Goal: Navigation & Orientation: Find specific page/section

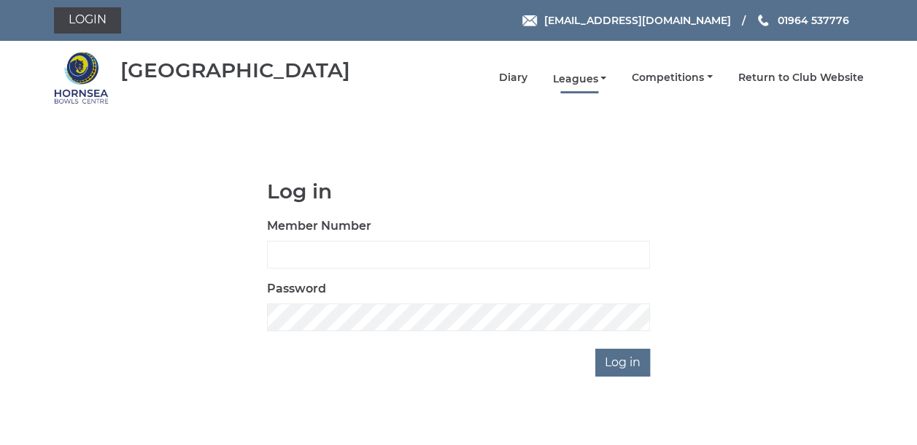
click at [575, 78] on link "Leagues" at bounding box center [579, 79] width 54 height 14
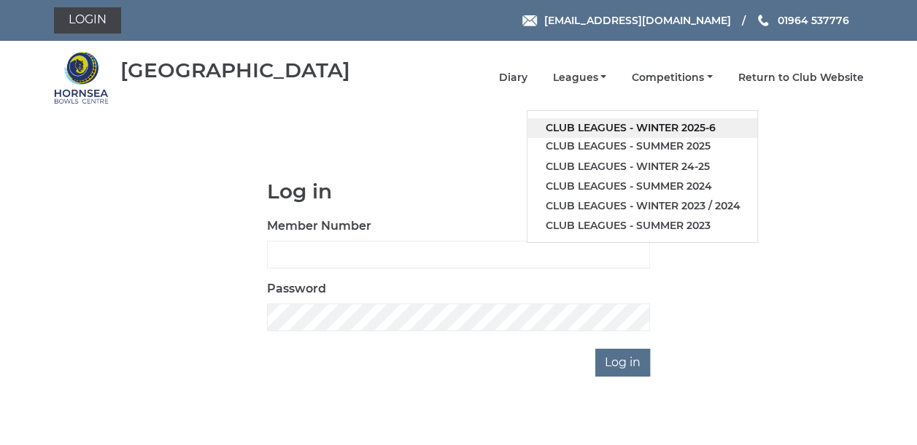
click at [585, 128] on link "Club leagues - Winter 2025-6" at bounding box center [643, 128] width 230 height 20
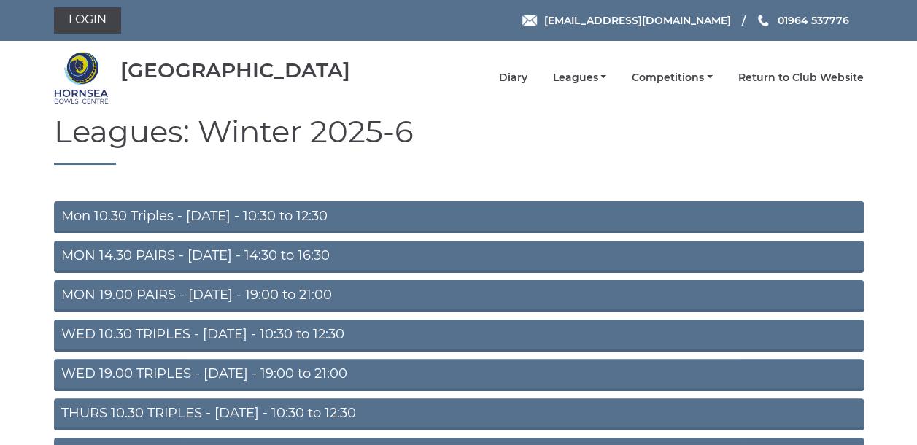
click at [164, 247] on link "MON 14.30 PAIRS - [DATE] - 14:30 to 16:30" at bounding box center [459, 257] width 810 height 32
